Goal: Information Seeking & Learning: Learn about a topic

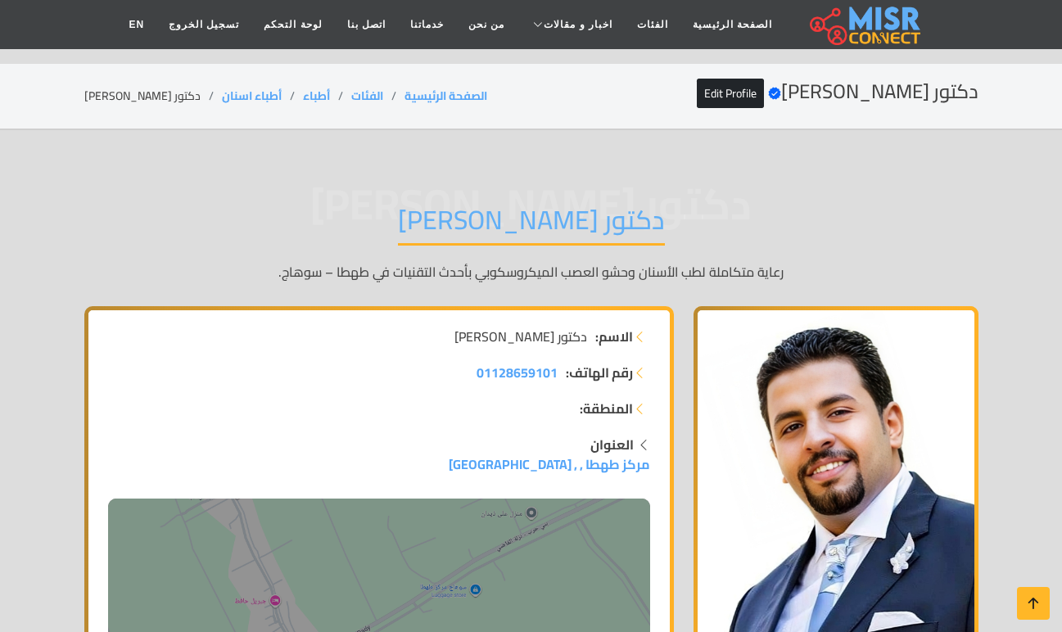
scroll to position [3309, 0]
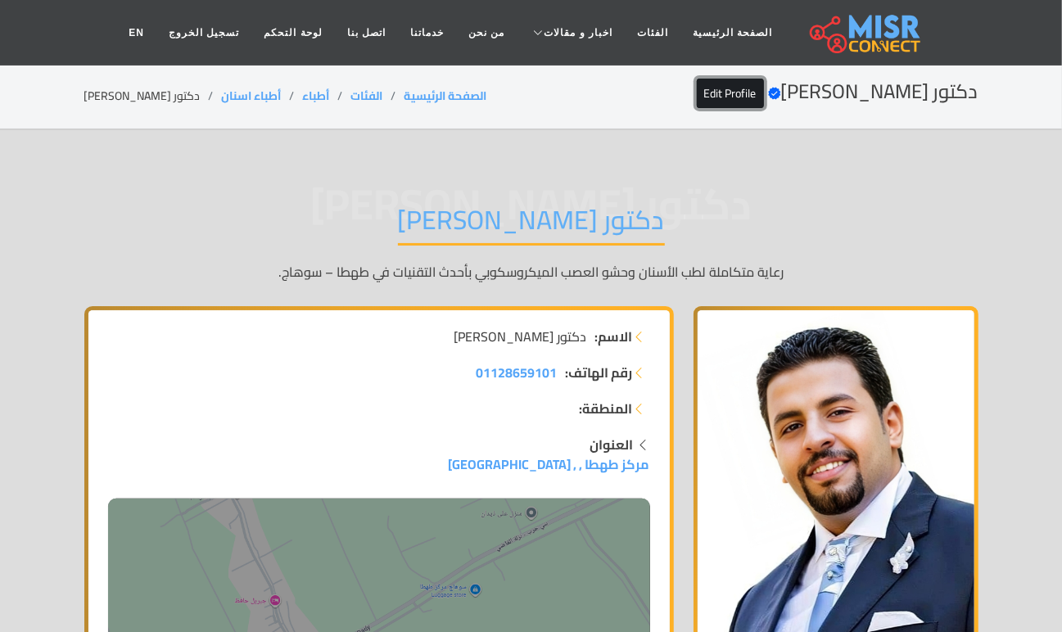
click at [764, 85] on link "Edit Profile" at bounding box center [730, 93] width 67 height 29
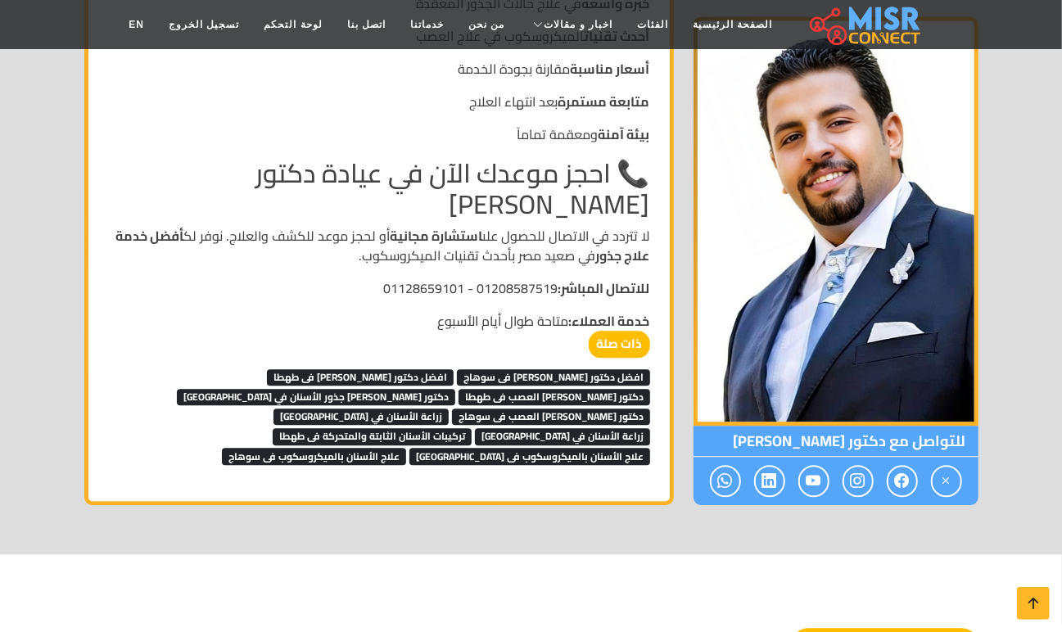
scroll to position [8354, 0]
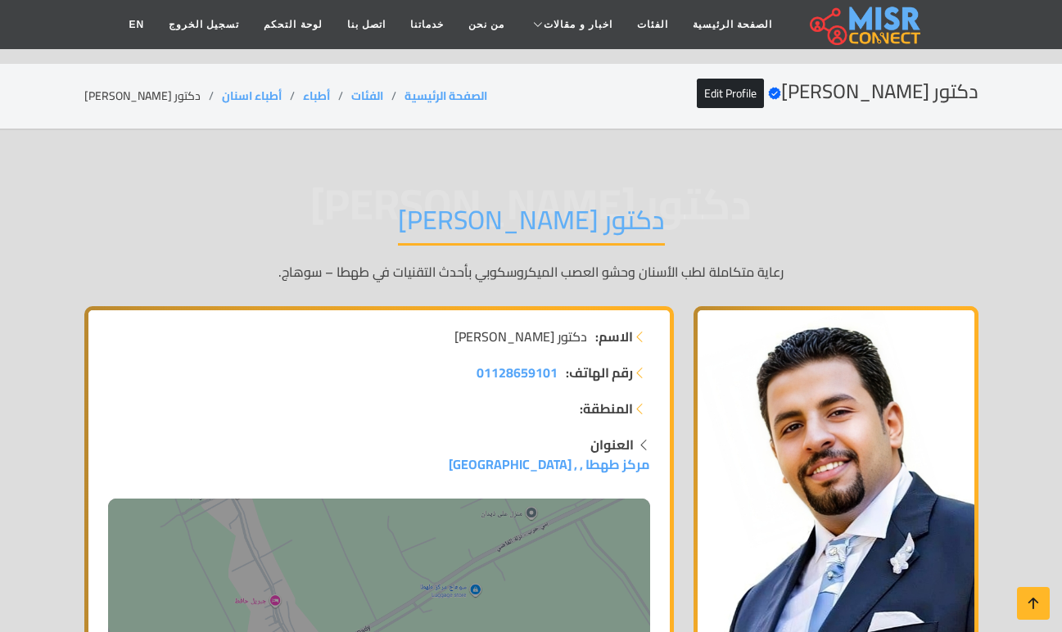
scroll to position [8354, 0]
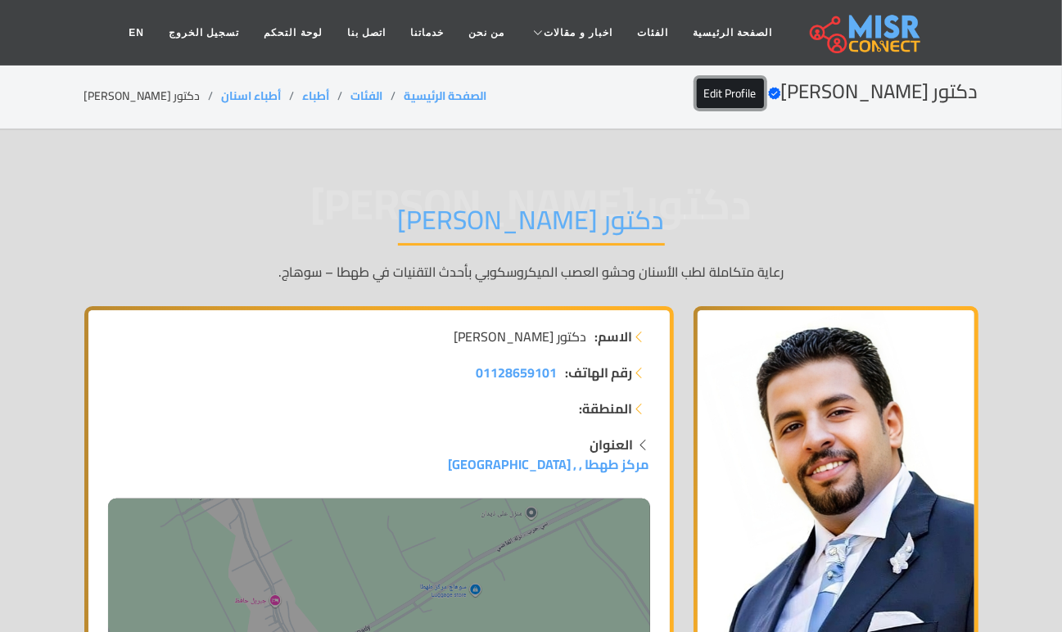
click at [764, 82] on link "Edit Profile" at bounding box center [730, 93] width 67 height 29
click at [764, 93] on link "Edit Profile" at bounding box center [730, 93] width 67 height 29
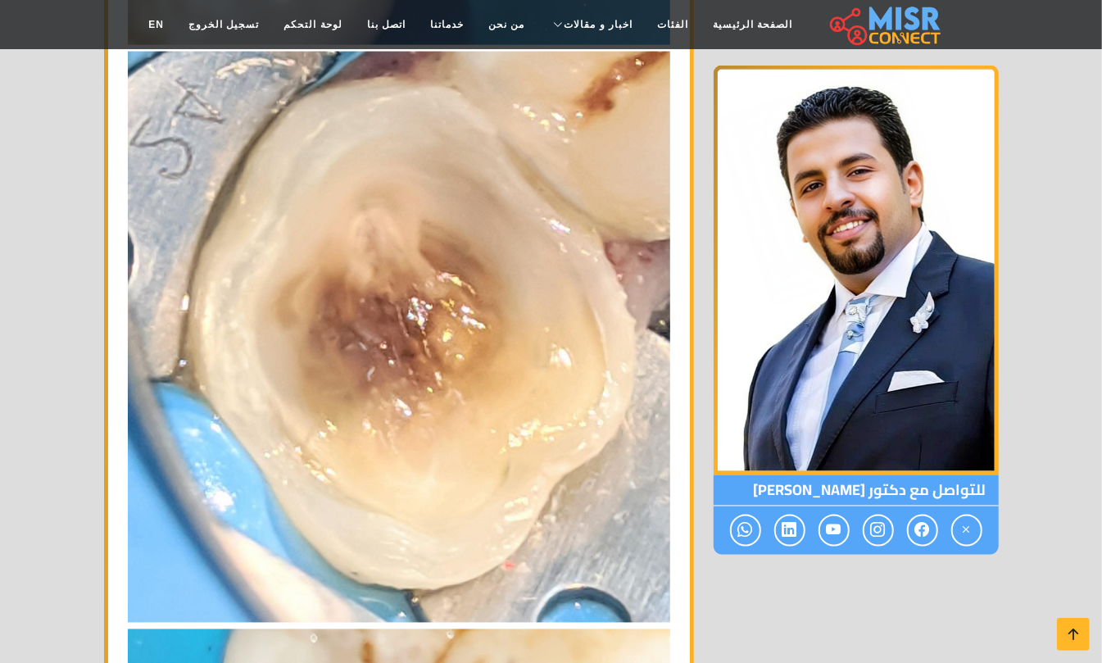
scroll to position [4587, 0]
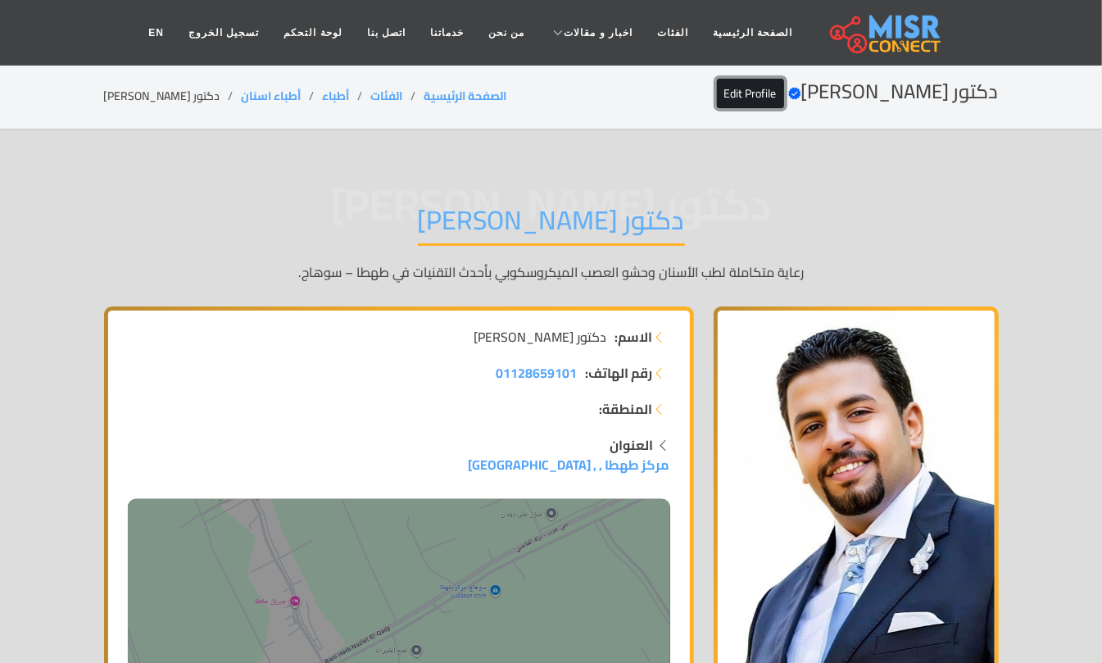
click at [784, 99] on link "Edit Profile" at bounding box center [750, 93] width 67 height 29
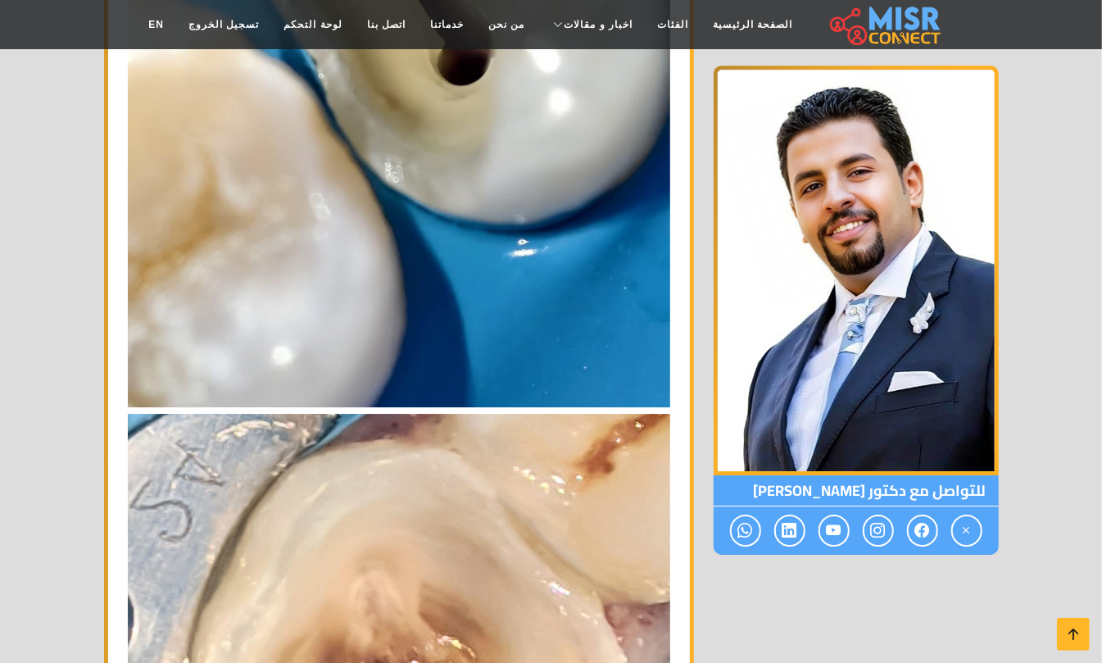
scroll to position [6007, 0]
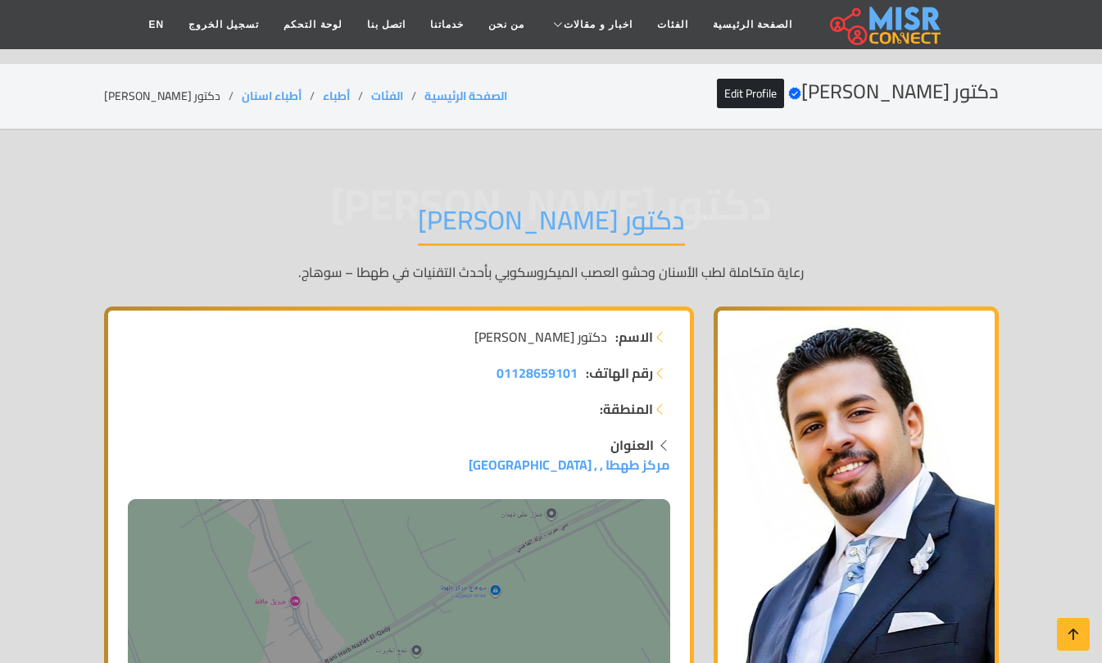
scroll to position [6007, 0]
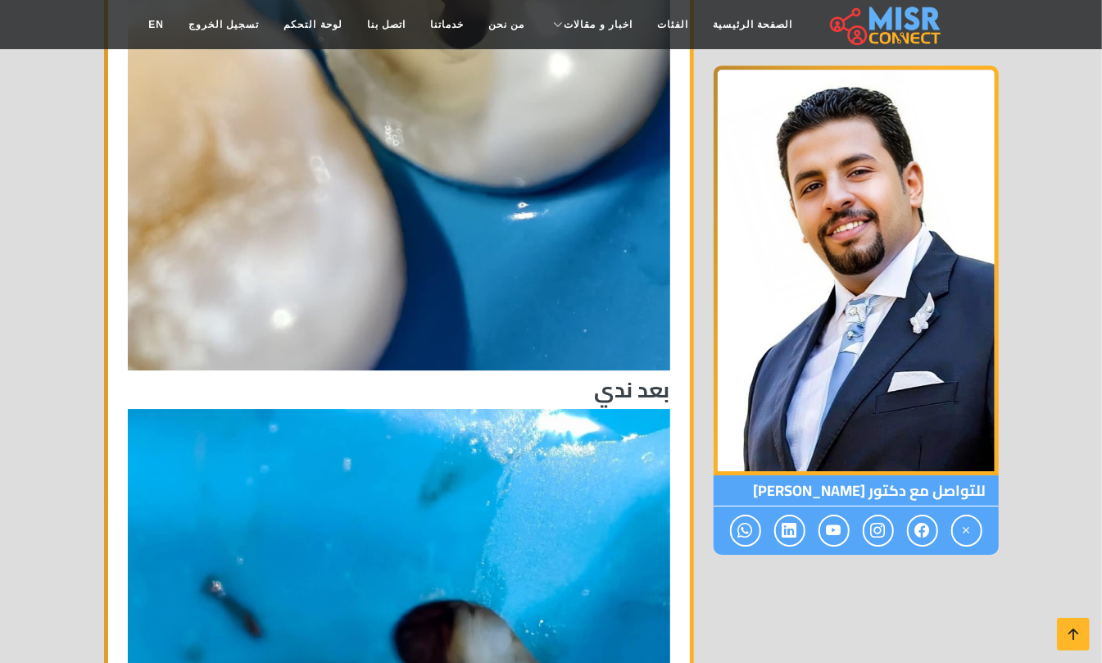
click at [627, 377] on h3 "بعد ندي" at bounding box center [399, 389] width 542 height 25
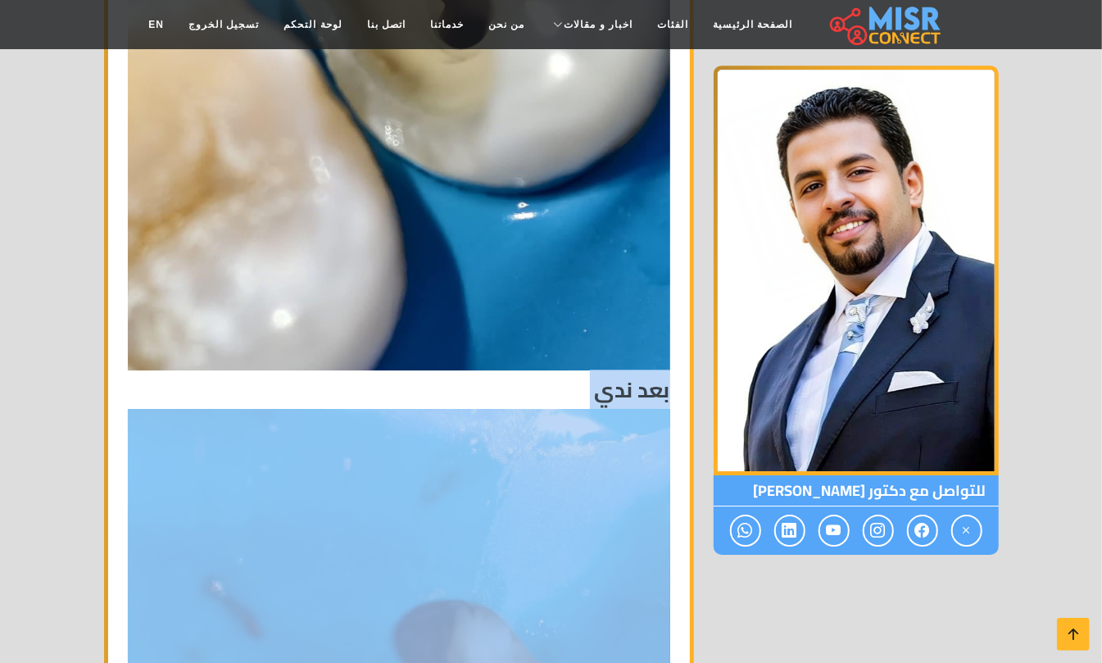
click at [627, 377] on h3 "بعد ندي" at bounding box center [399, 389] width 542 height 25
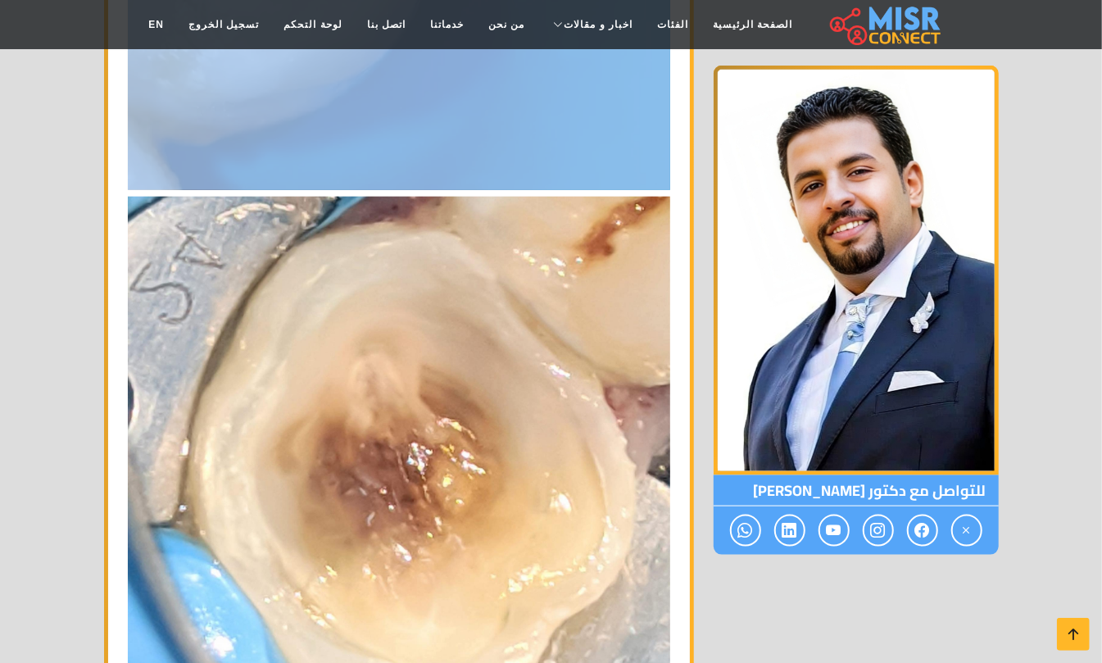
scroll to position [7536, 0]
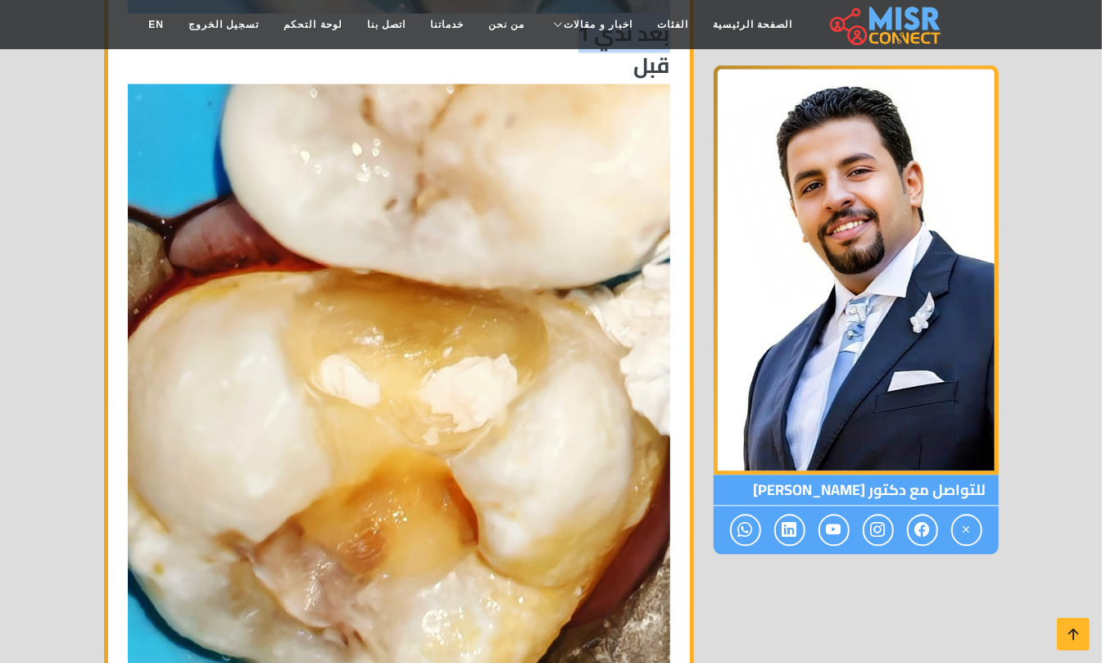
scroll to position [7864, 0]
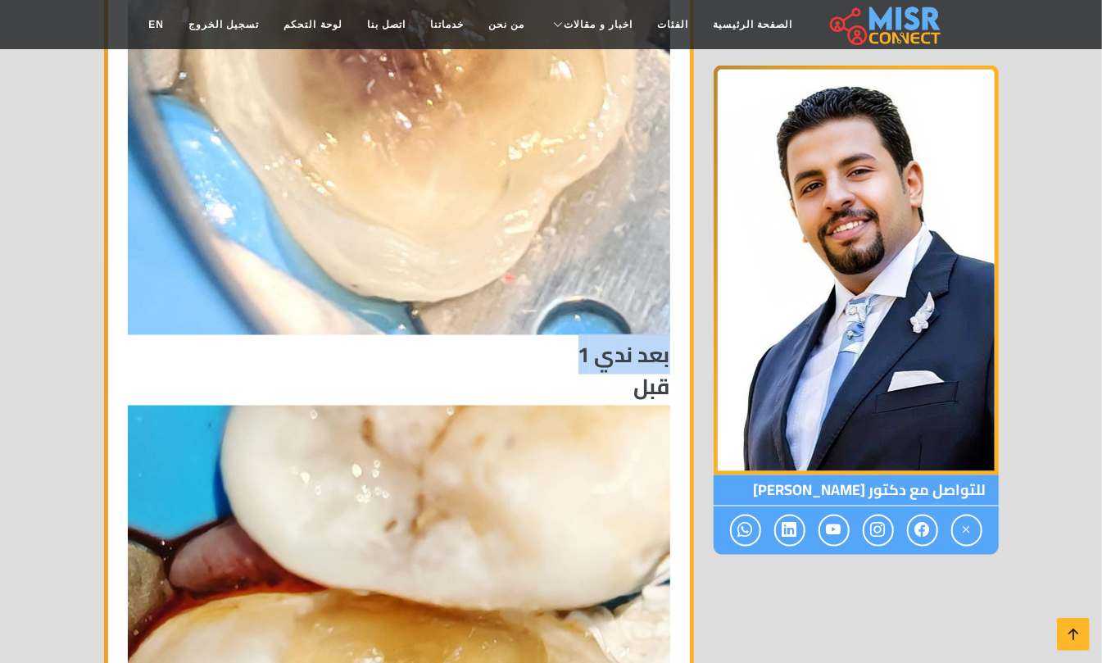
click at [646, 342] on h3 "بعد ندي 1" at bounding box center [399, 354] width 542 height 25
click at [646, 374] on h3 "قبل" at bounding box center [399, 386] width 542 height 25
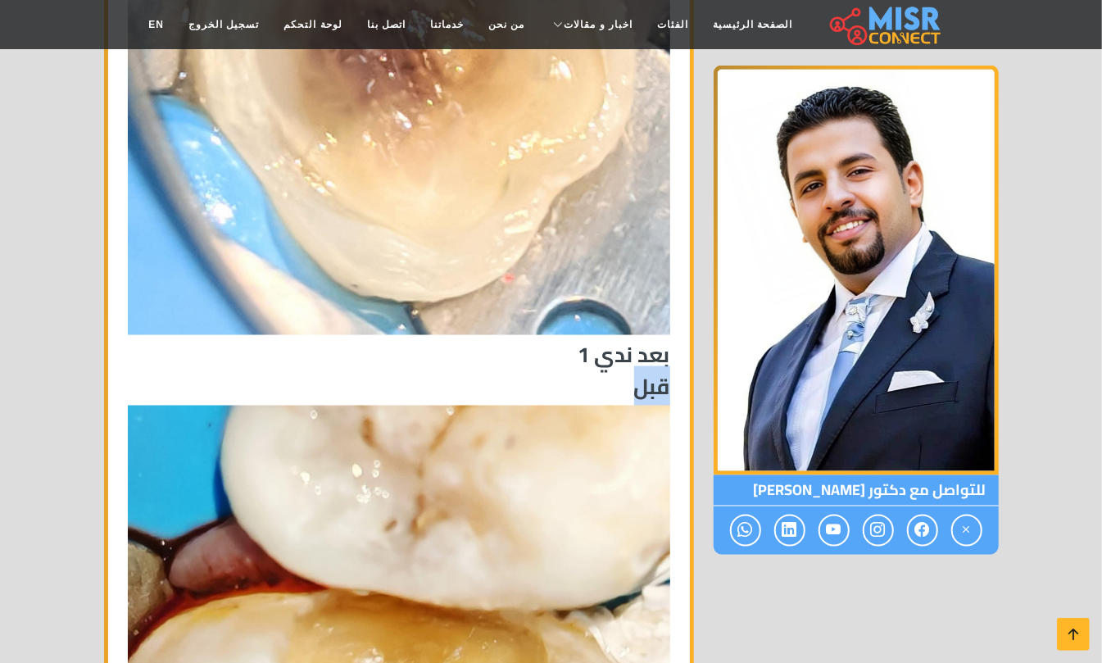
click at [646, 374] on h3 "قبل" at bounding box center [399, 386] width 542 height 25
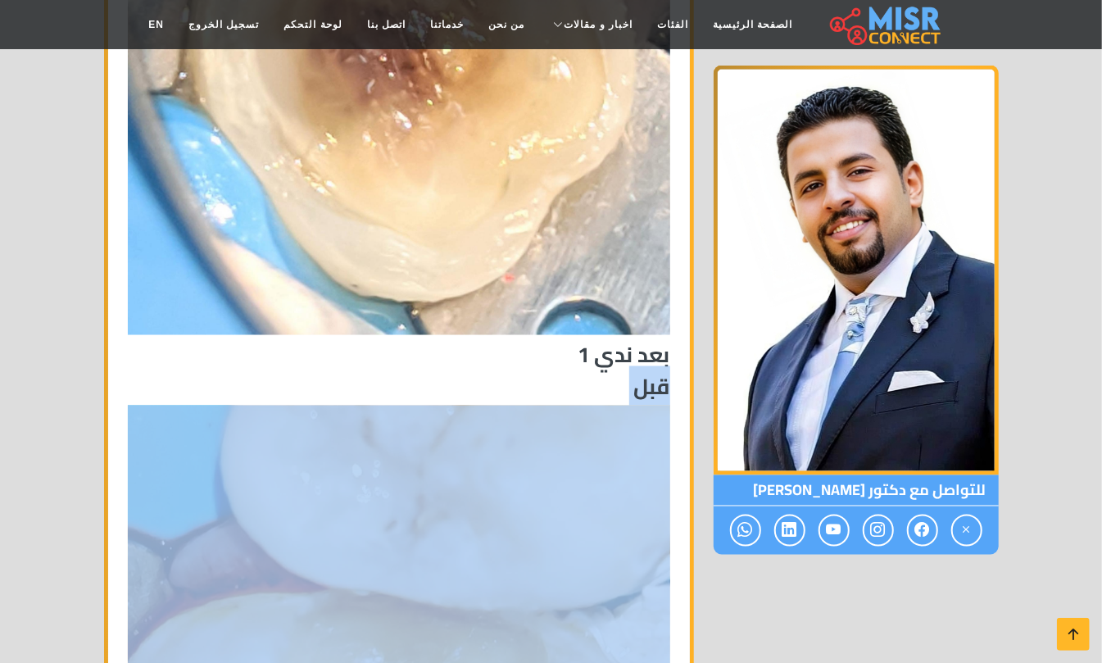
click at [646, 374] on h3 "قبل" at bounding box center [399, 386] width 542 height 25
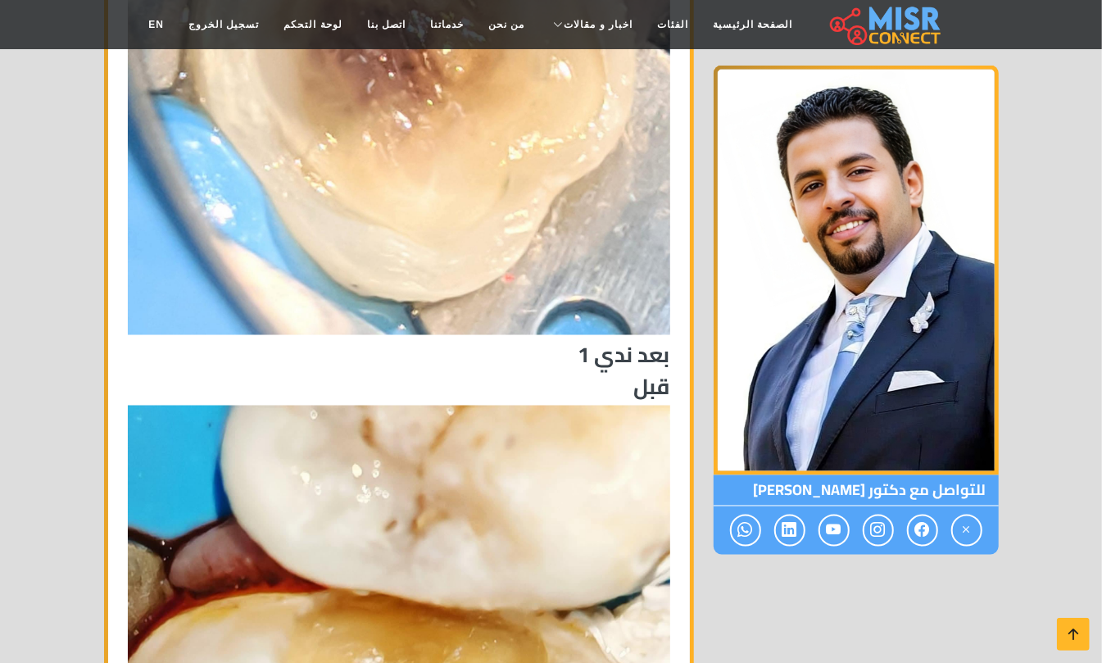
click at [652, 342] on h3 "بعد ندي 1" at bounding box center [399, 354] width 542 height 25
click at [646, 374] on h3 "قبل" at bounding box center [399, 386] width 542 height 25
copy div "بعد ندي 1 قبل"
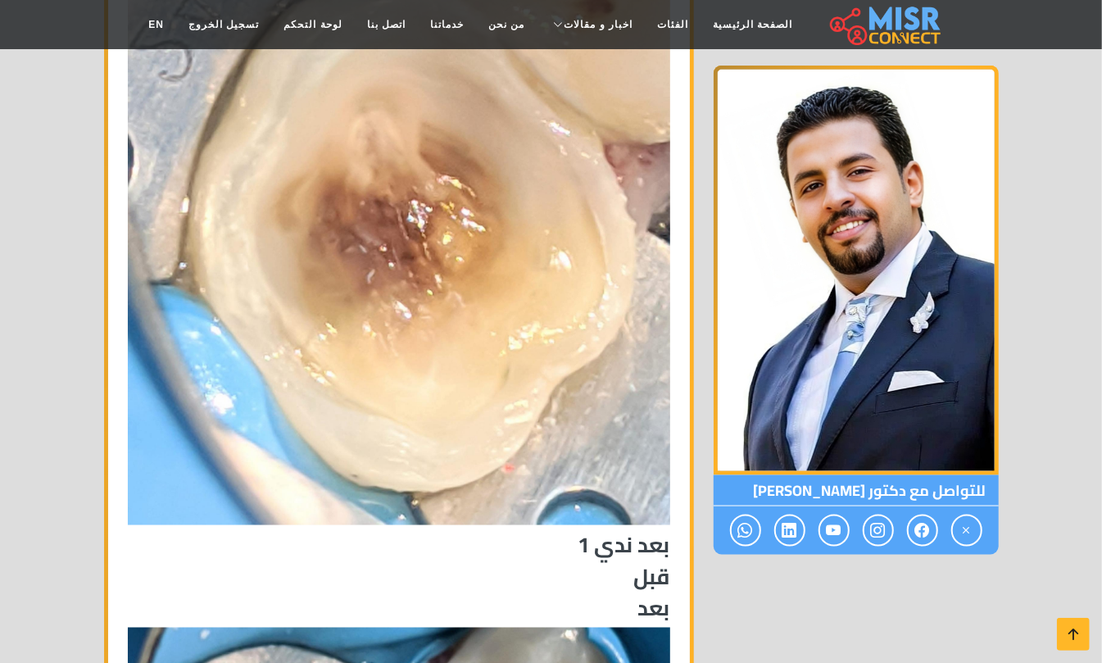
scroll to position [7864, 0]
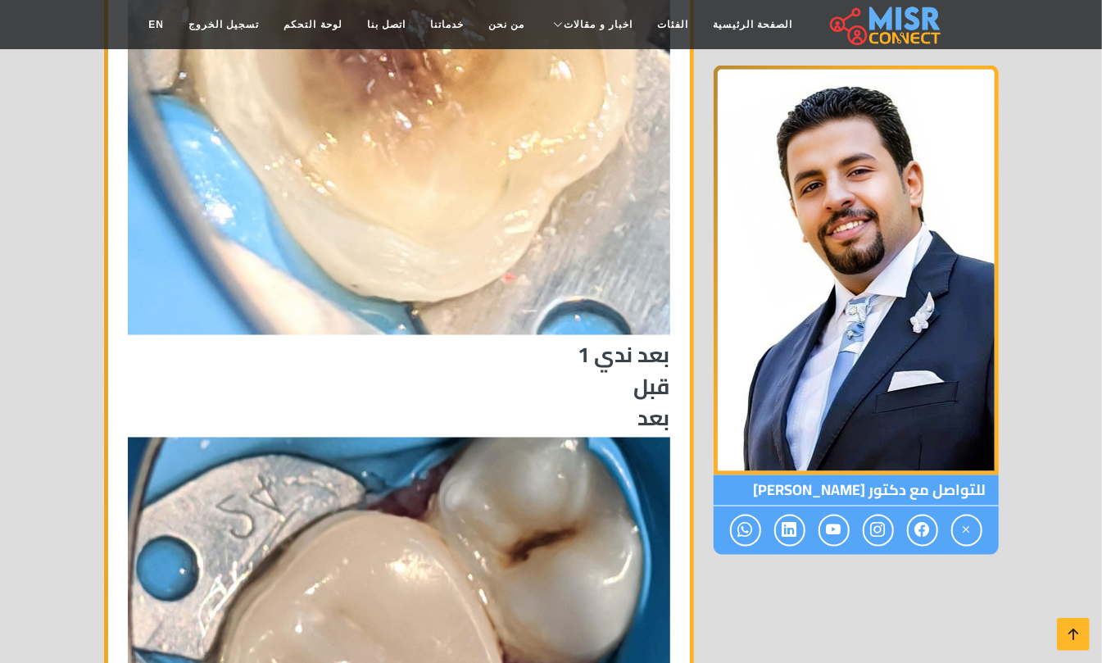
drag, startPoint x: 656, startPoint y: 292, endPoint x: 632, endPoint y: 328, distance: 43.2
click at [652, 374] on h3 "قبل" at bounding box center [399, 386] width 542 height 25
click at [640, 405] on h3 "بعد" at bounding box center [399, 417] width 542 height 25
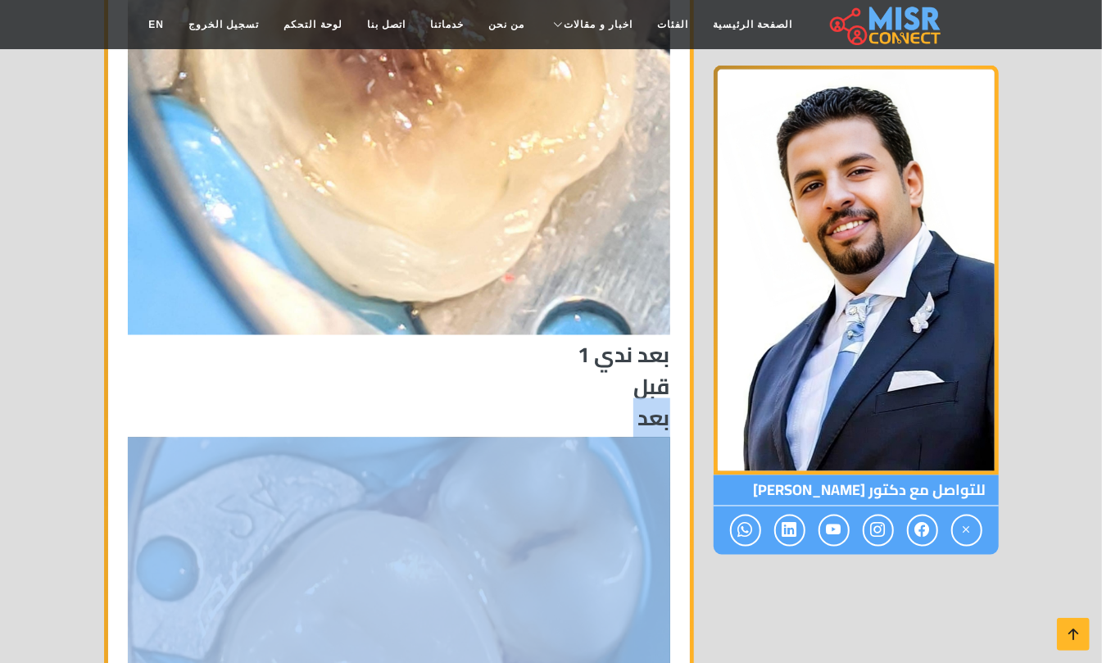
click at [640, 405] on h3 "بعد" at bounding box center [399, 417] width 542 height 25
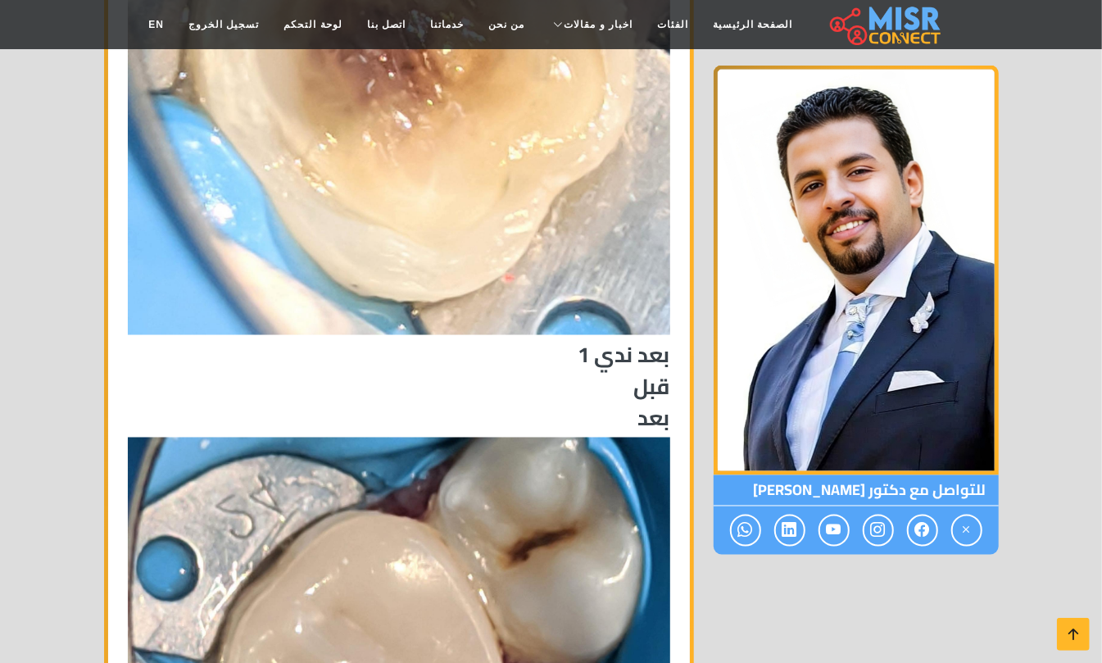
click at [613, 342] on h3 "بعد ندي 1" at bounding box center [399, 354] width 542 height 25
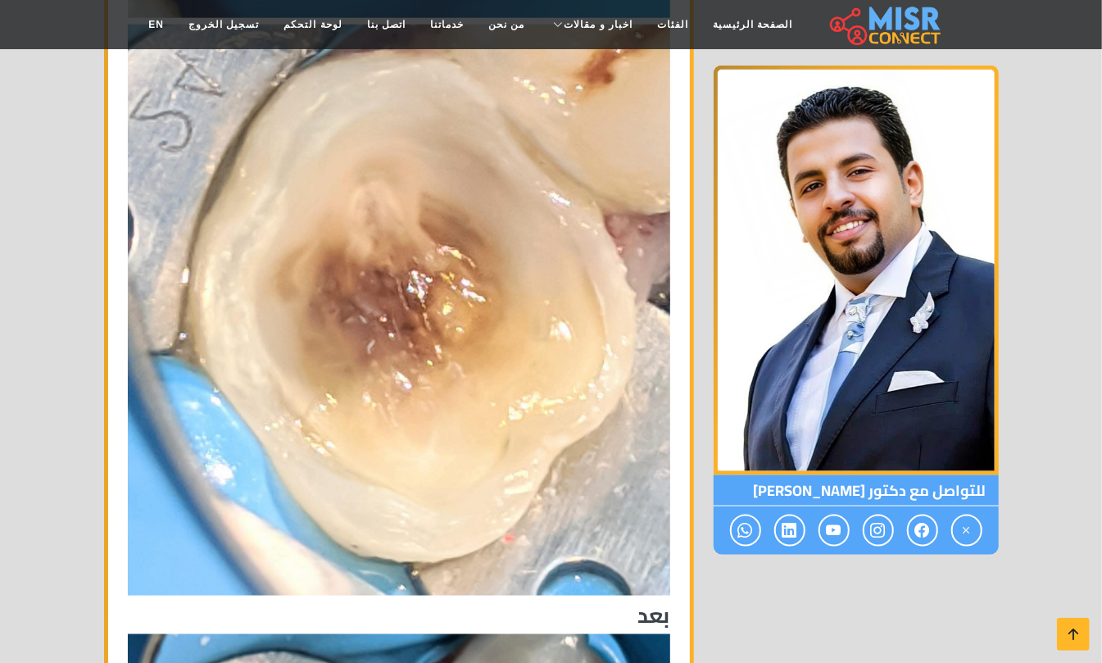
scroll to position [7645, 0]
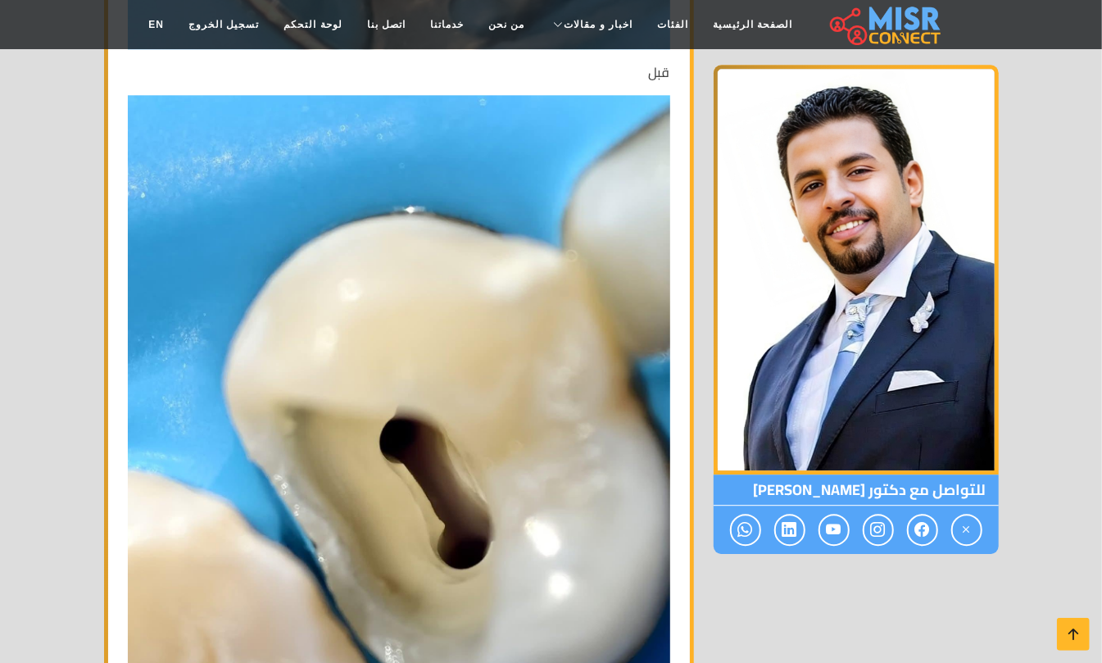
scroll to position [5898, 0]
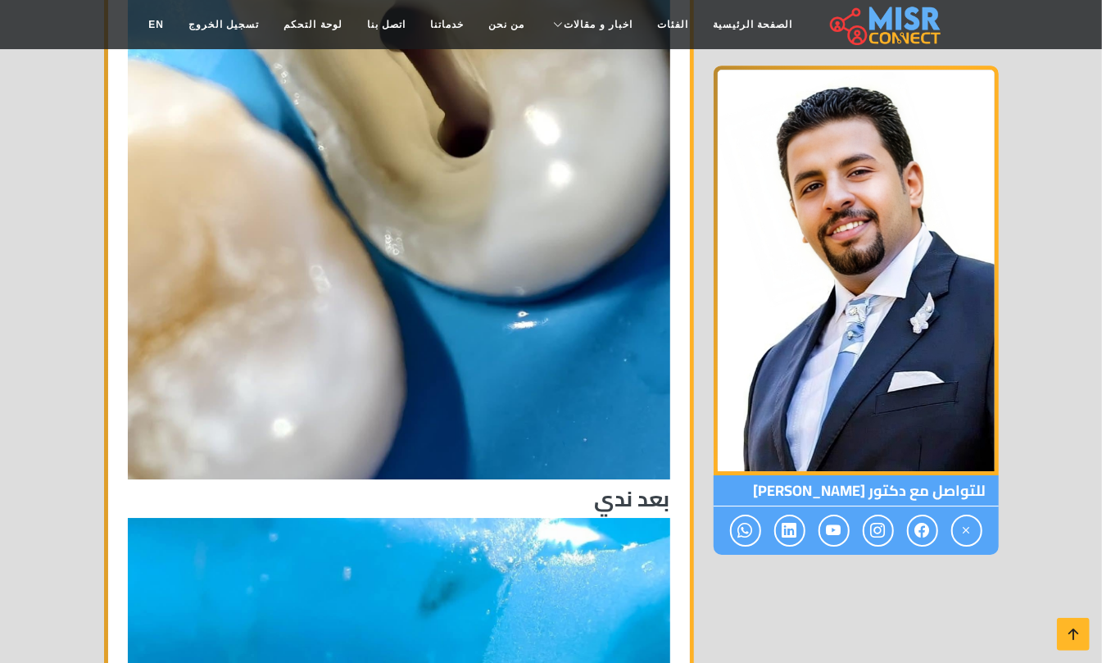
click at [623, 486] on h3 "بعد ندي" at bounding box center [399, 498] width 542 height 25
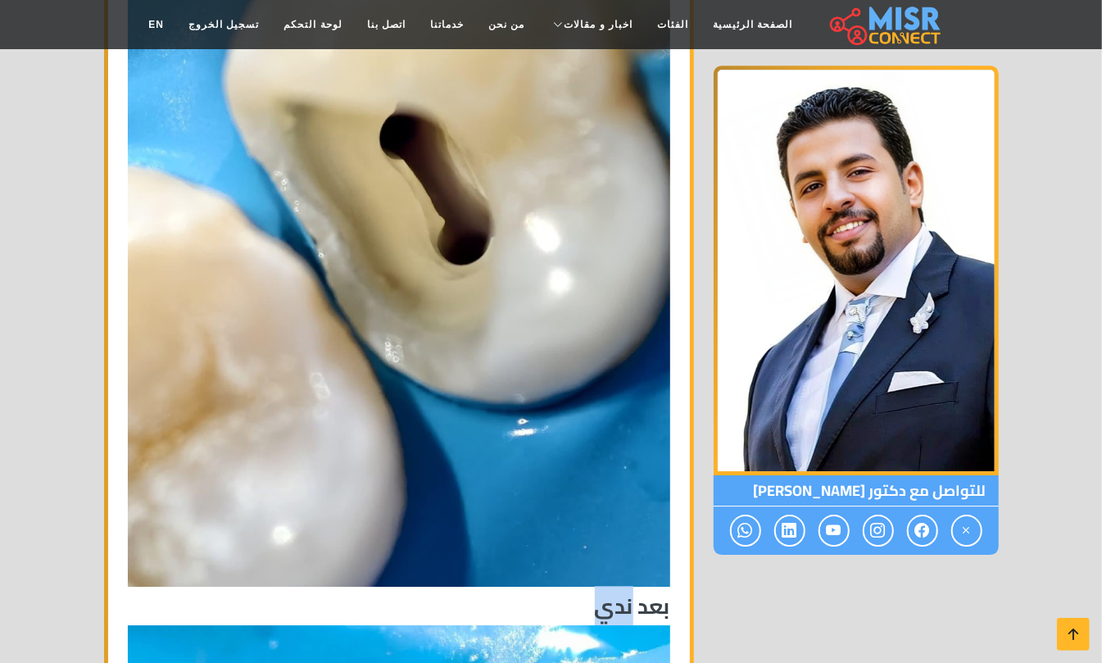
scroll to position [5788, 0]
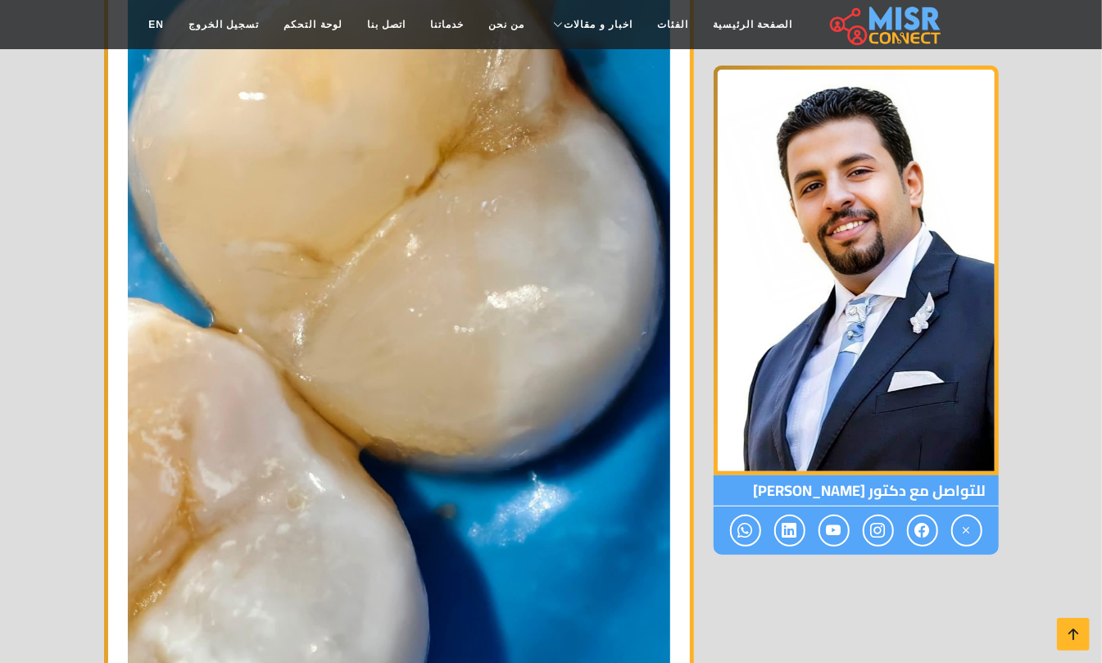
scroll to position [6443, 0]
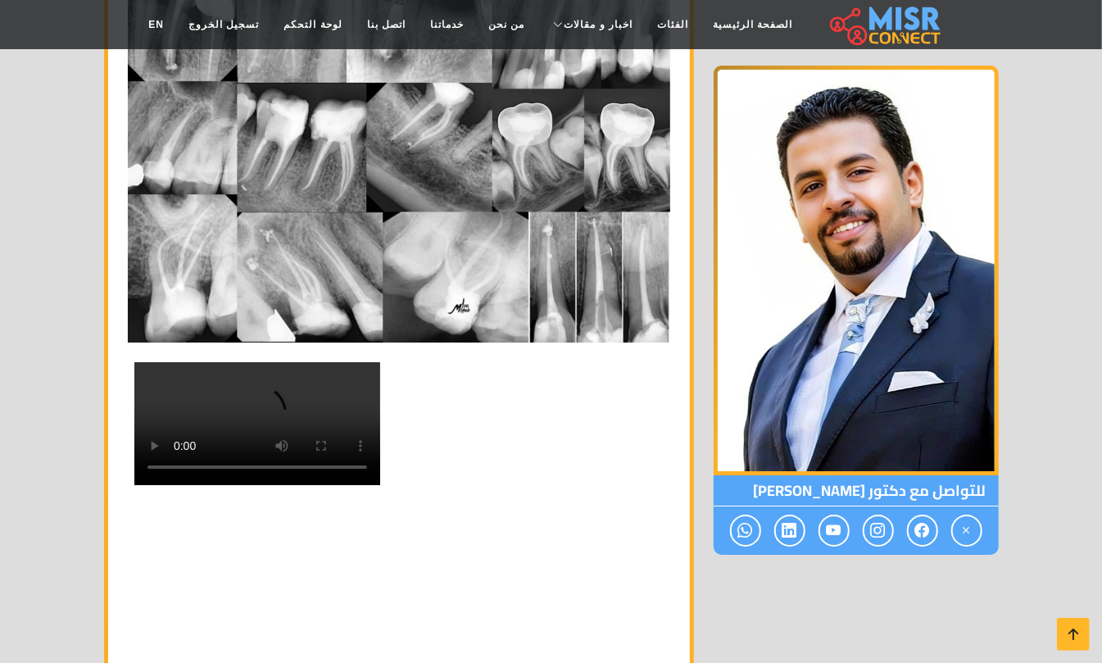
scroll to position [12997, 0]
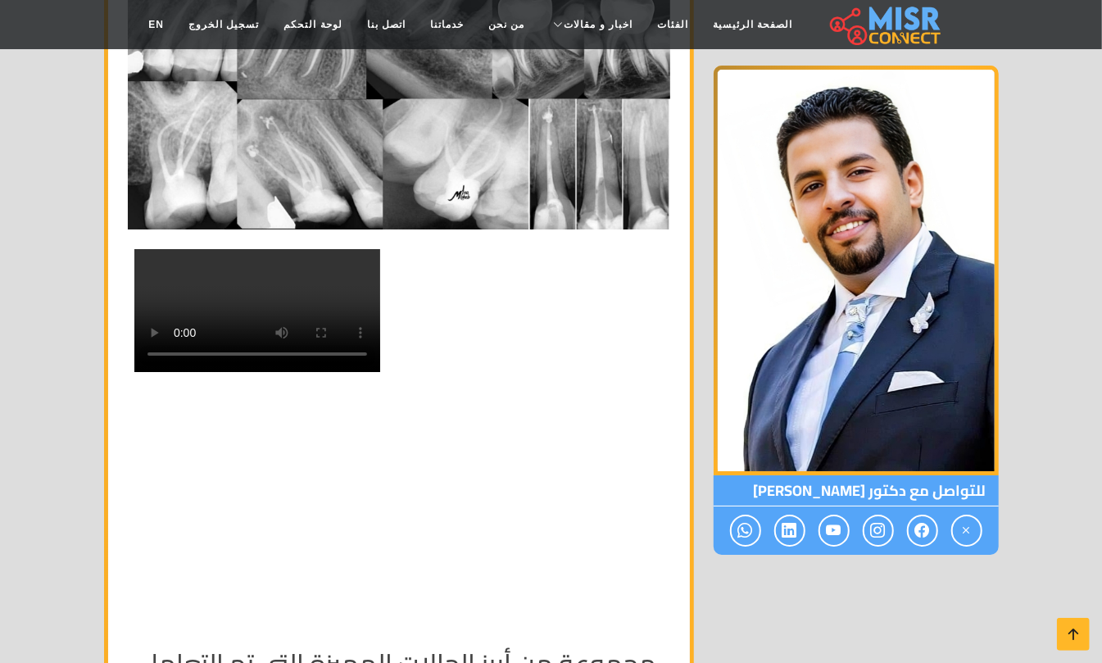
click at [370, 371] on video at bounding box center [257, 309] width 246 height 123
click at [379, 371] on video at bounding box center [257, 309] width 246 height 123
click at [482, 616] on h2 "مجموعة من أبرز الحالات المميزة التي تم التعامل معها باحترافية وحققت نتائج ناجحة" at bounding box center [399, 663] width 542 height 94
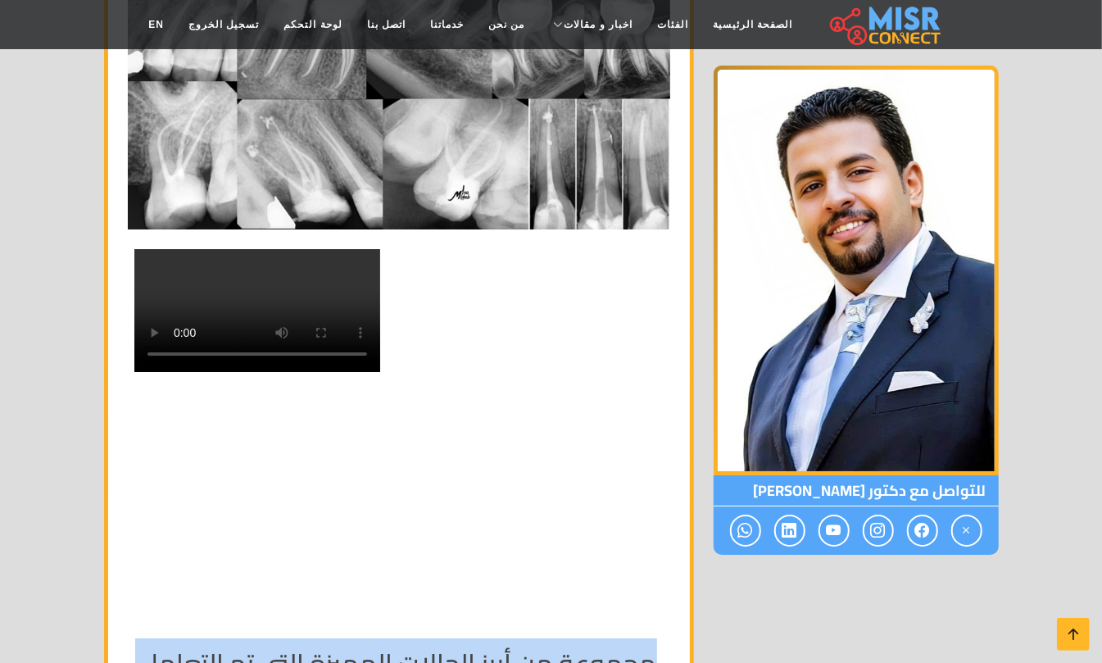
click at [482, 616] on h2 "مجموعة من أبرز الحالات المميزة التي تم التعامل معها باحترافية وحققت نتائج ناجحة" at bounding box center [399, 663] width 542 height 94
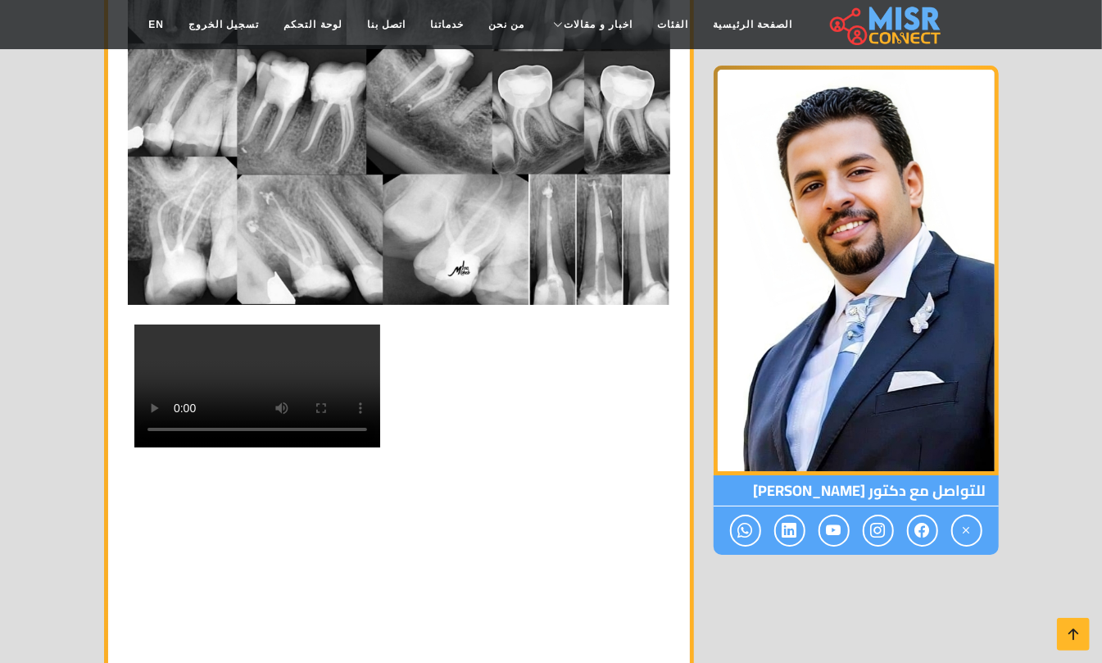
scroll to position [12779, 0]
